Goal: Task Accomplishment & Management: Manage account settings

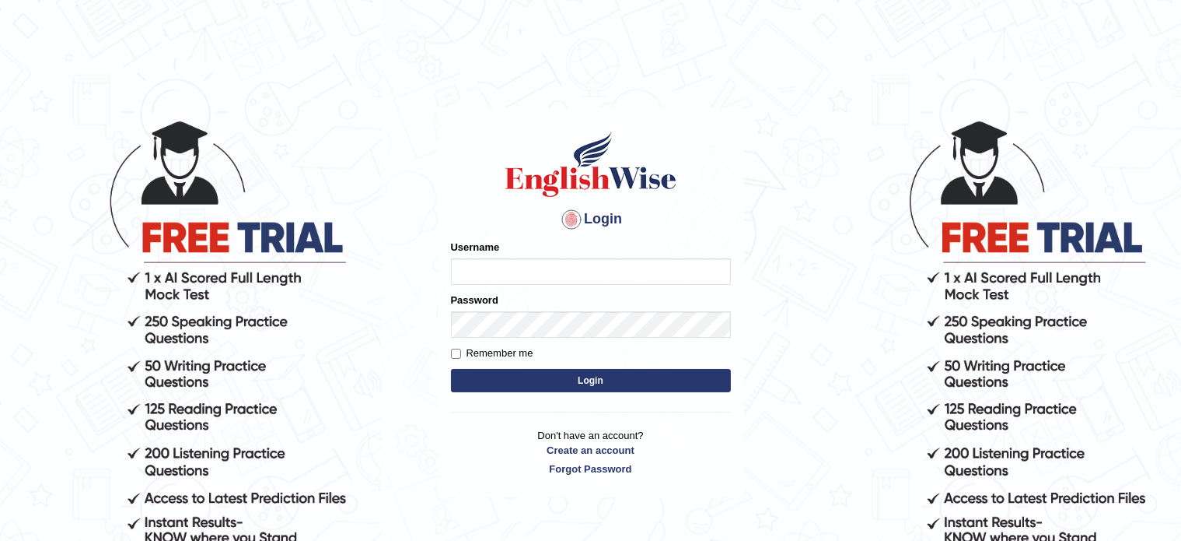
type input "0468300324"
click at [503, 379] on button "Login" at bounding box center [591, 380] width 280 height 23
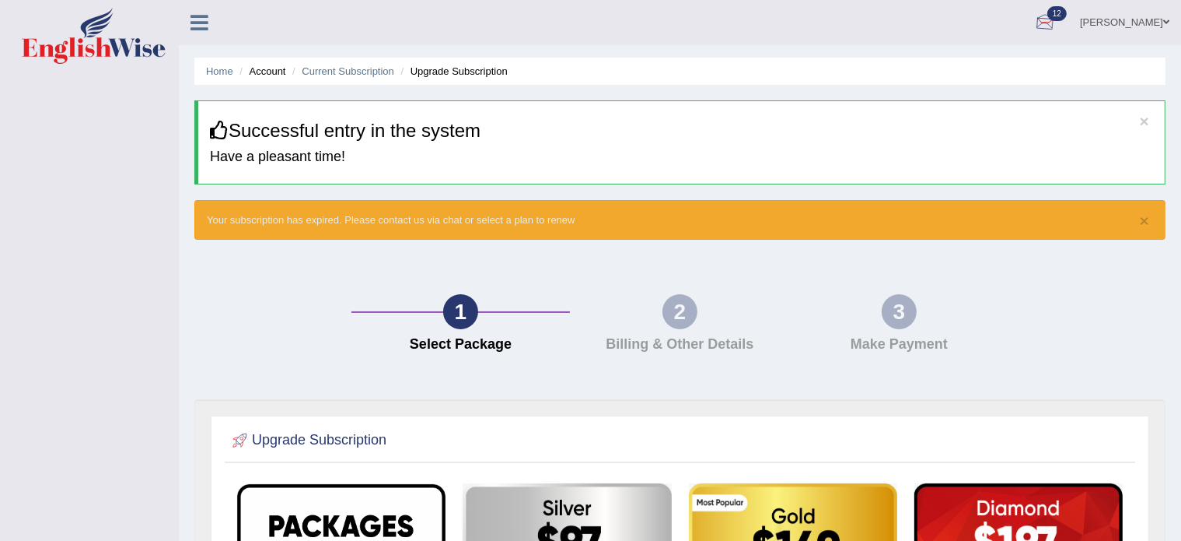
click at [1057, 33] on div at bounding box center [1045, 23] width 23 height 23
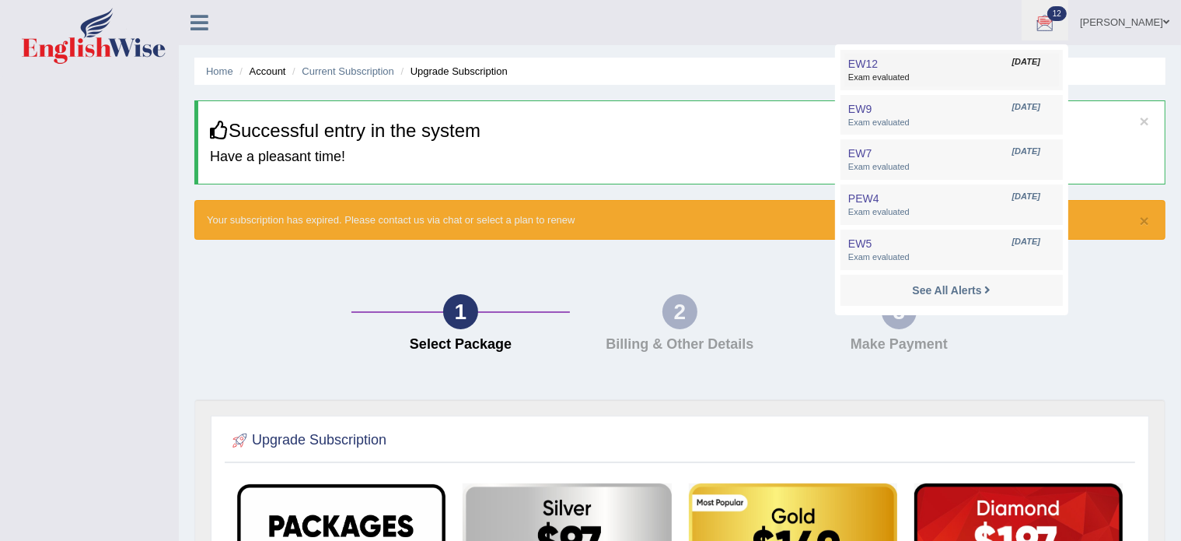
click at [1036, 61] on link "EW12 Oct 7, 2025 Exam evaluated" at bounding box center [952, 70] width 215 height 33
